Goal: Task Accomplishment & Management: Complete application form

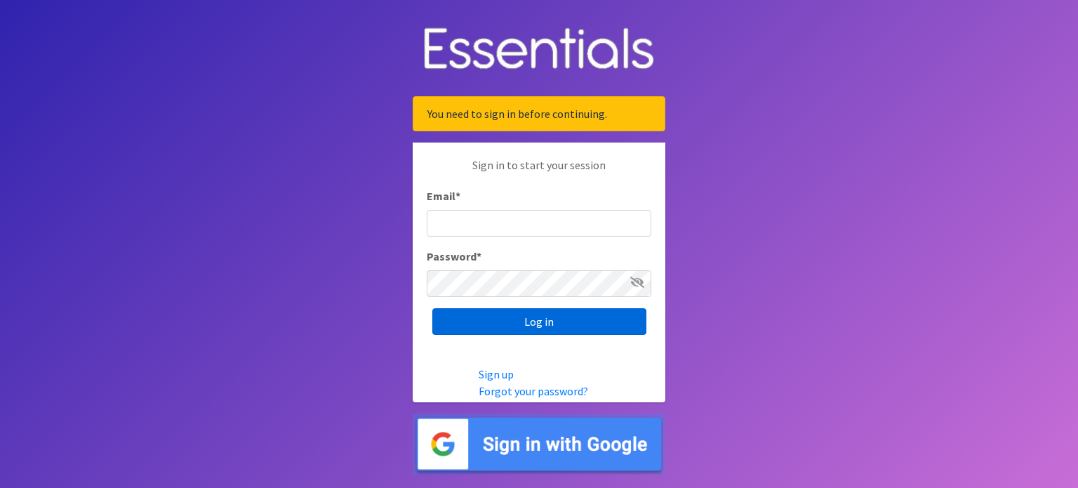
type input "[EMAIL_ADDRESS][DOMAIN_NAME]"
click at [524, 319] on input "Log in" at bounding box center [539, 321] width 214 height 27
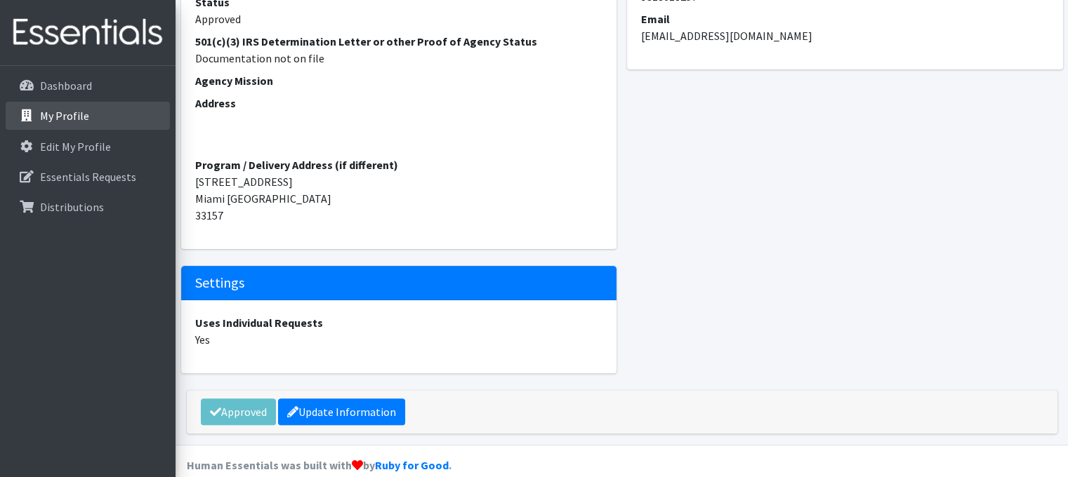
scroll to position [258, 0]
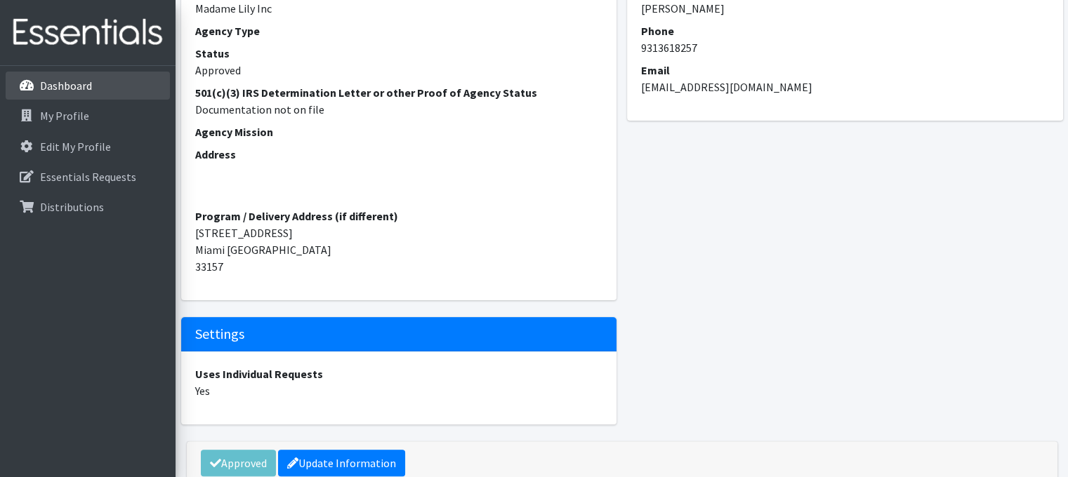
click at [63, 84] on p "Dashboard" at bounding box center [66, 86] width 52 height 14
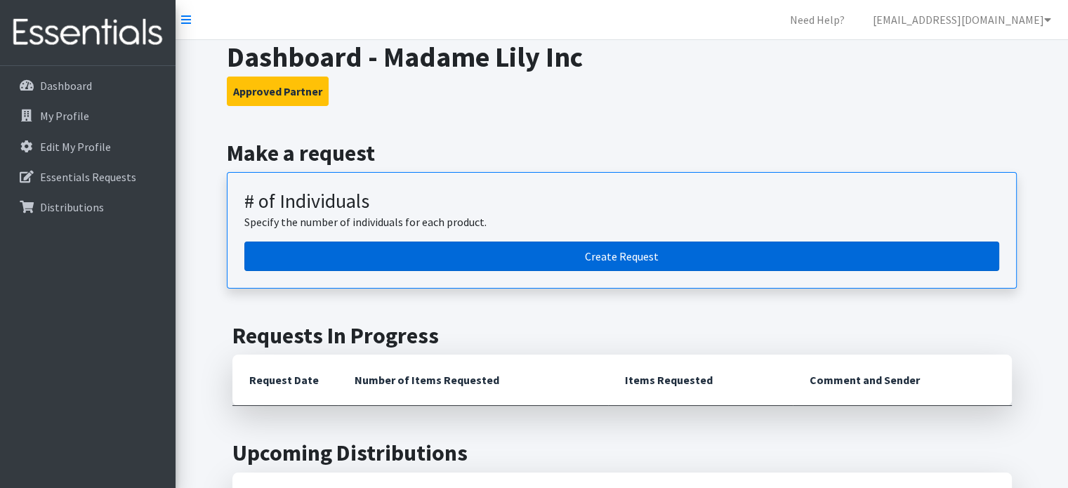
click at [618, 258] on link "Create Request" at bounding box center [621, 256] width 755 height 29
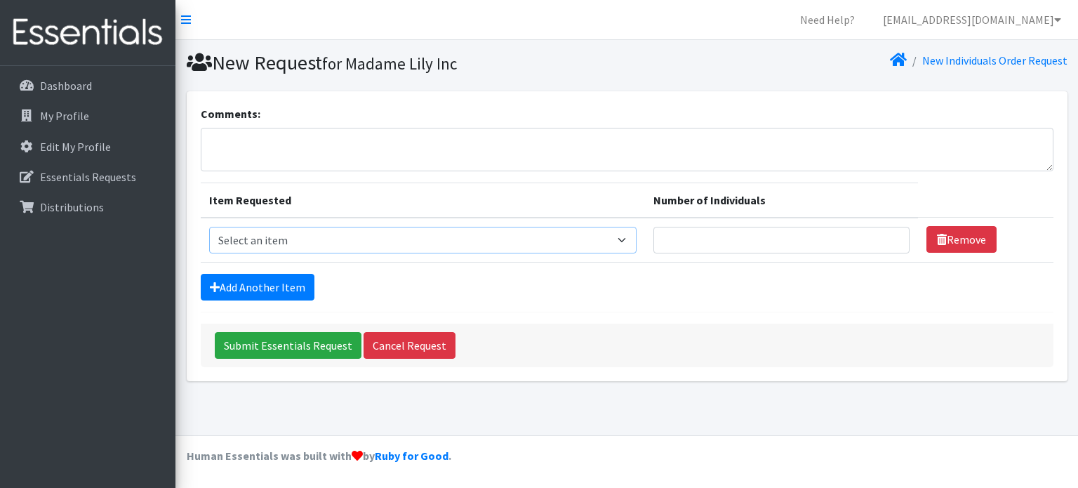
click at [628, 235] on select "Select an item # - Total number of kids being served with this order: Baby wipe…" at bounding box center [423, 240] width 428 height 27
click at [628, 238] on select "Select an item # - Total number of kids being served with this order: Baby wipe…" at bounding box center [423, 240] width 428 height 27
click at [739, 297] on div "Add Another Item" at bounding box center [627, 287] width 853 height 27
